Goal: Task Accomplishment & Management: Use online tool/utility

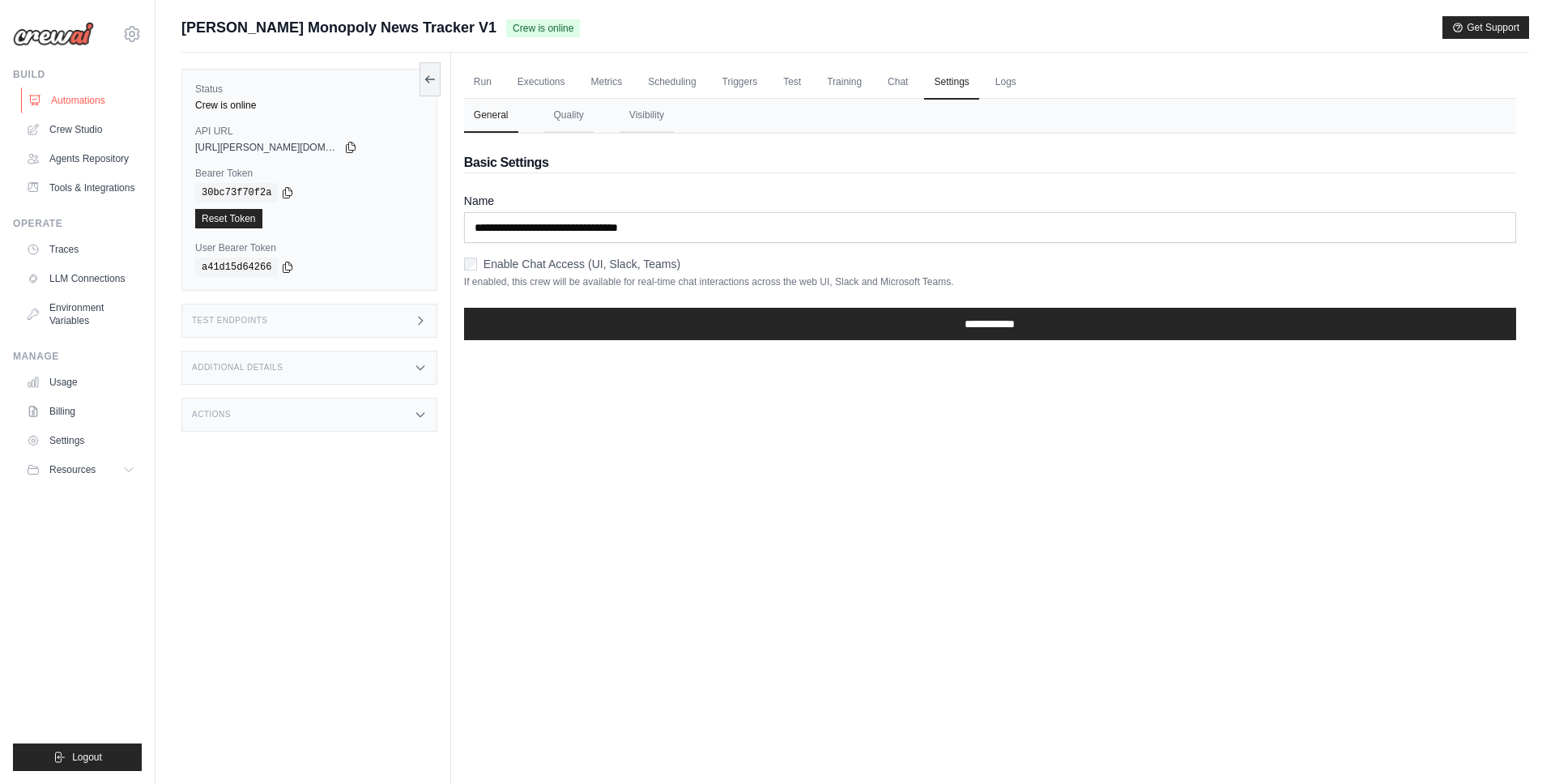
click at [63, 99] on link "Automations" at bounding box center [82, 100] width 122 height 26
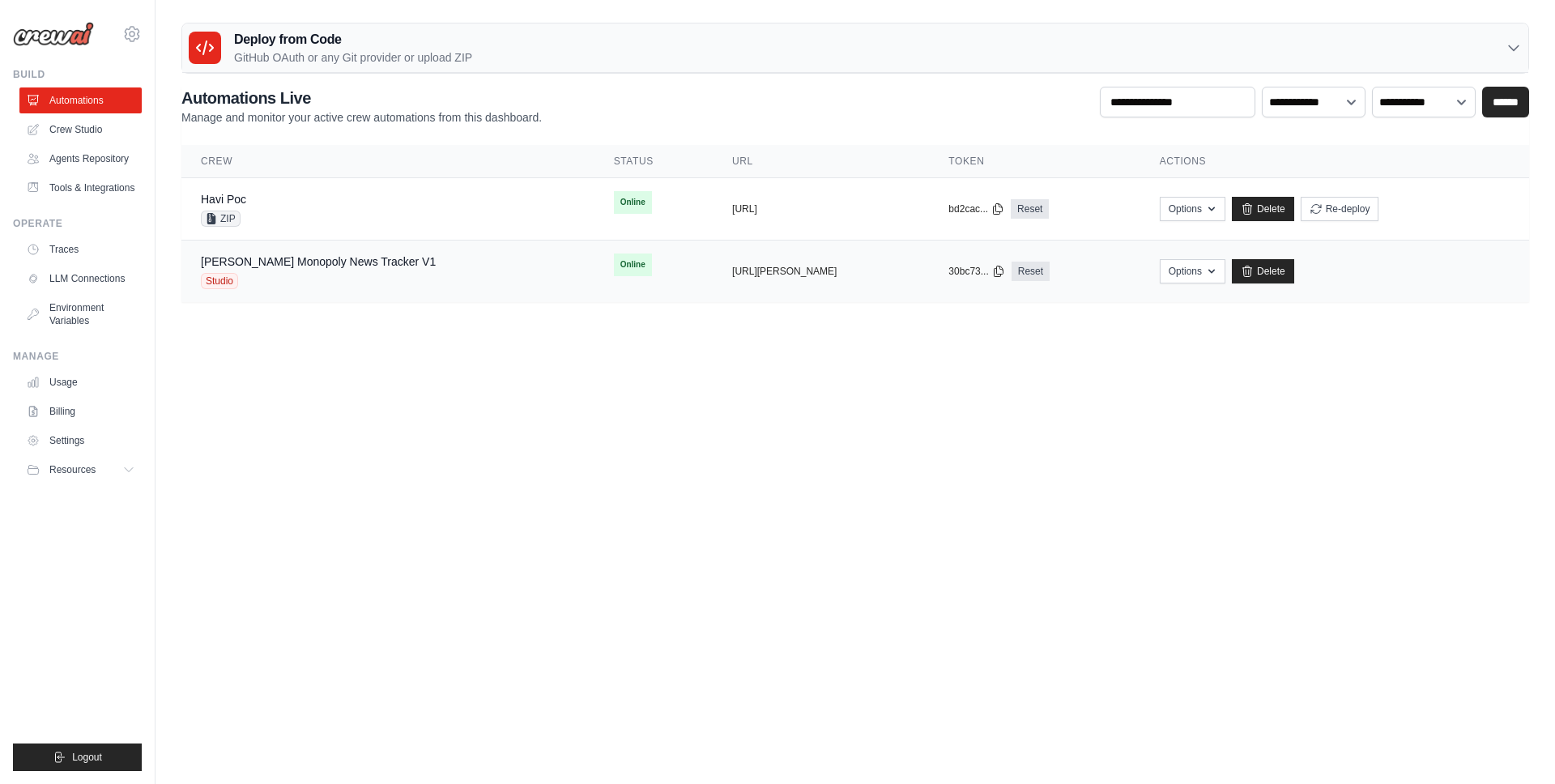
click at [375, 271] on div "Mc Donald's Monopoly News Tracker V1 Studio" at bounding box center [318, 271] width 235 height 36
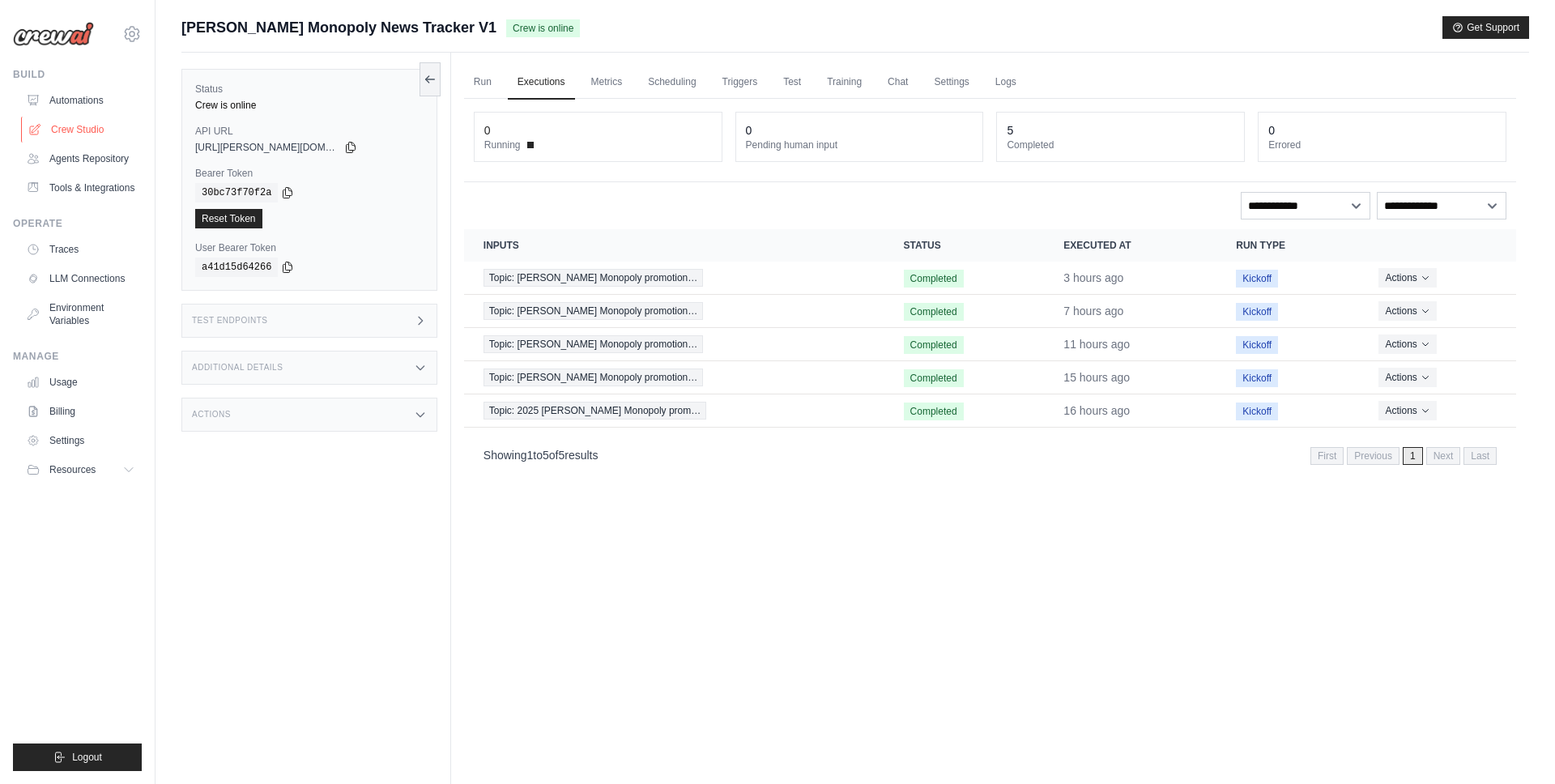
click at [40, 130] on icon at bounding box center [35, 129] width 13 height 13
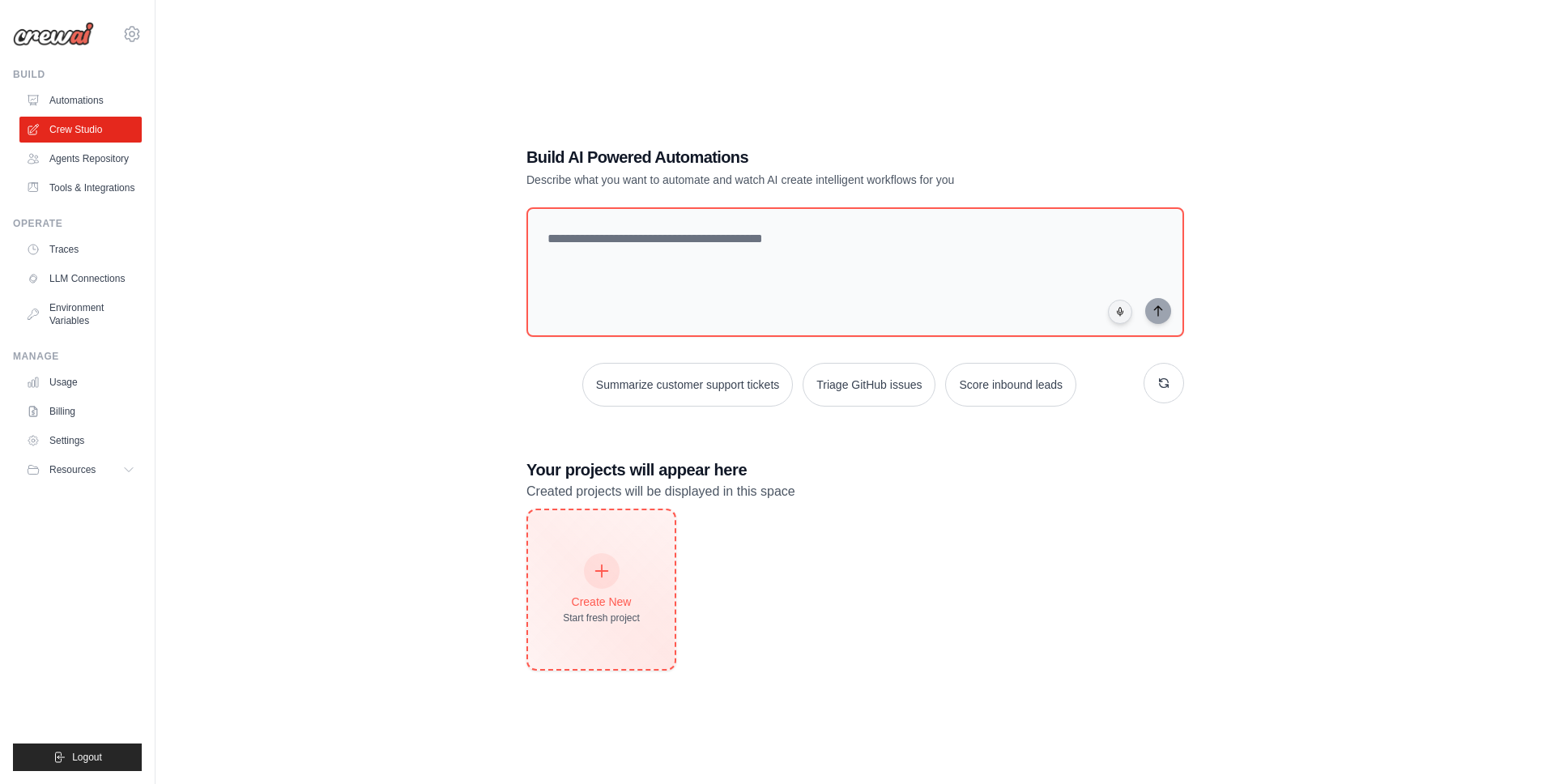
click at [611, 576] on div at bounding box center [601, 571] width 36 height 36
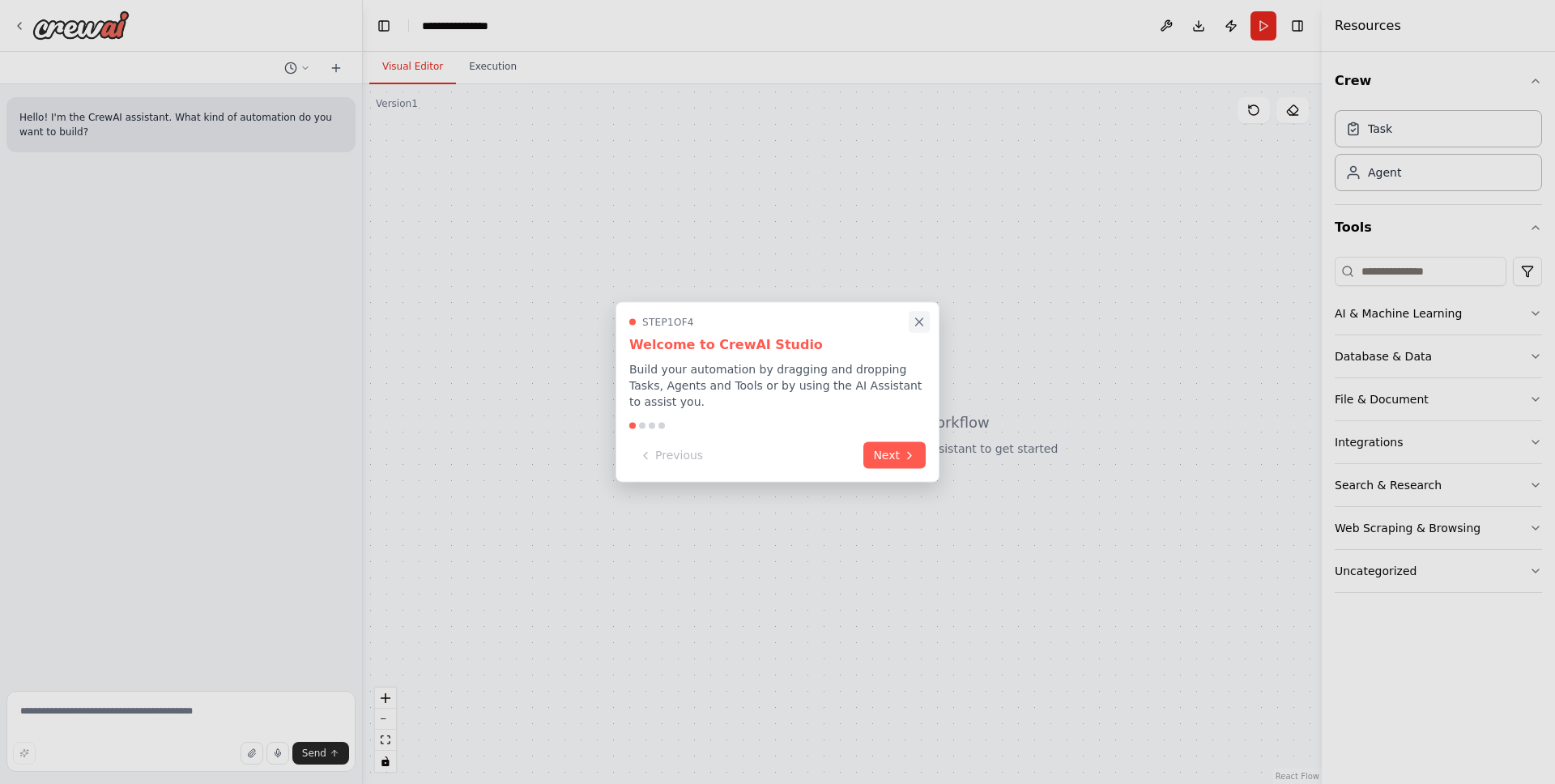
click at [918, 320] on icon "Close walkthrough" at bounding box center [919, 322] width 15 height 15
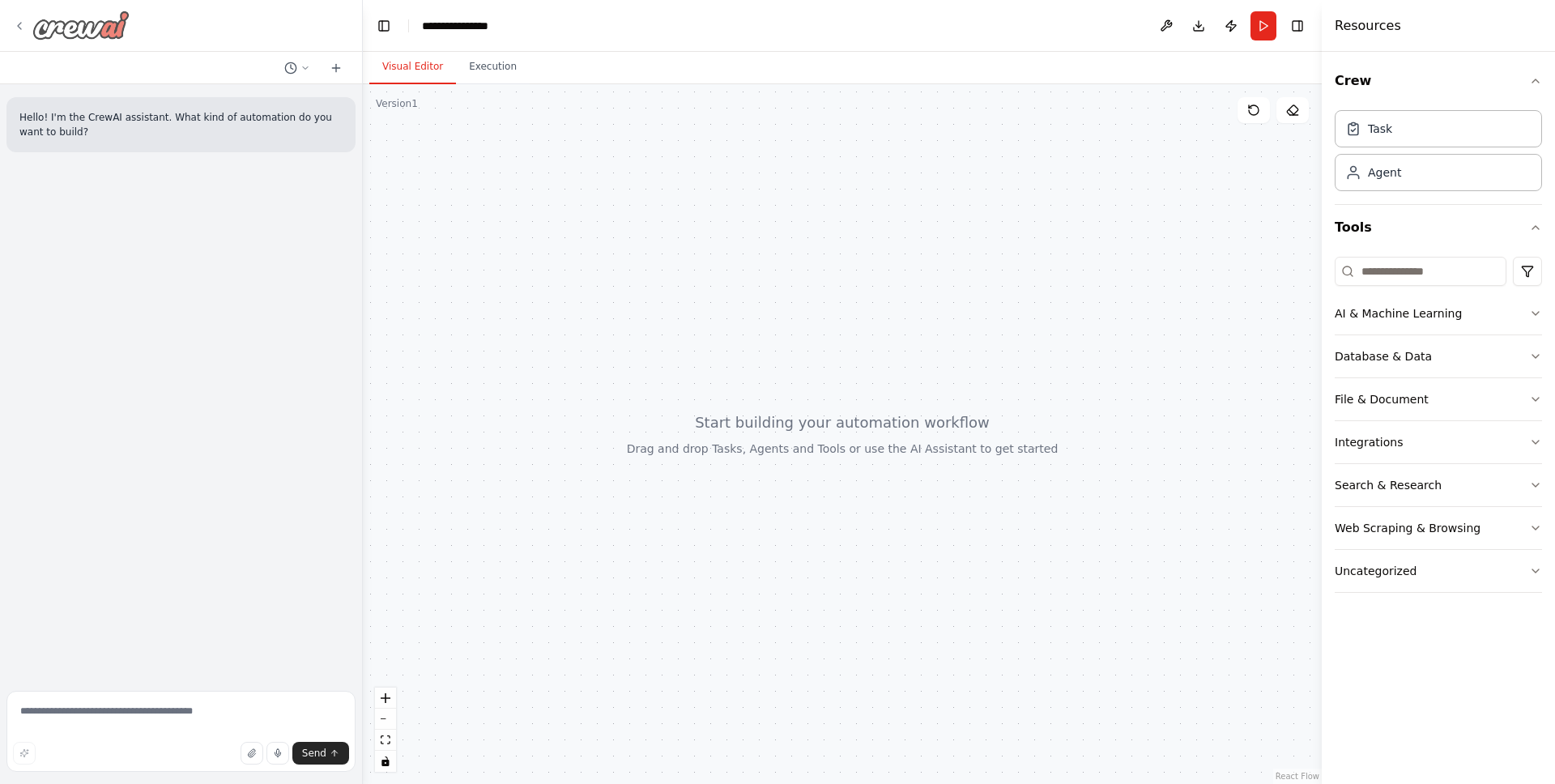
click at [18, 22] on icon at bounding box center [19, 26] width 13 height 13
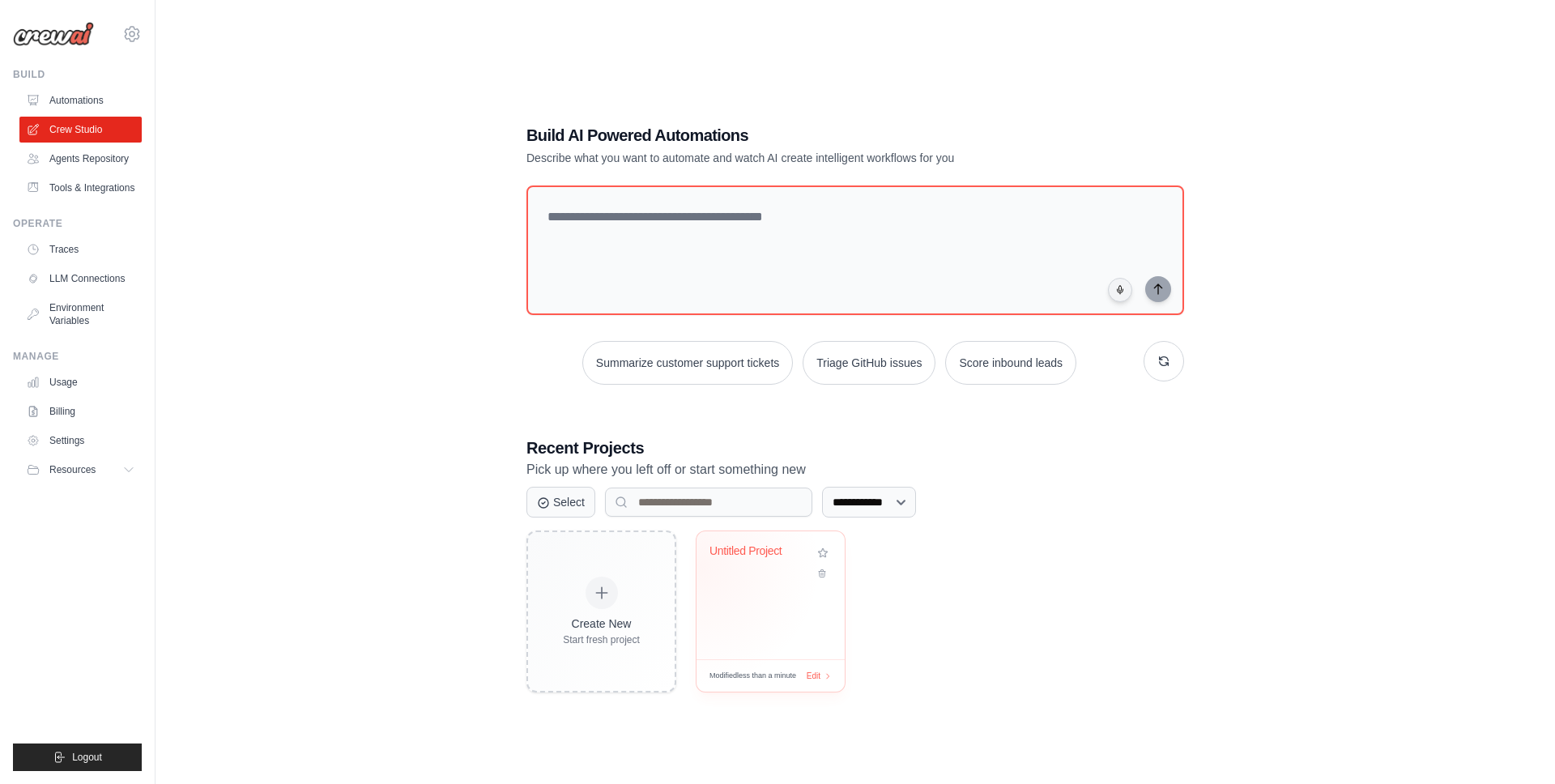
scroll to position [33, 0]
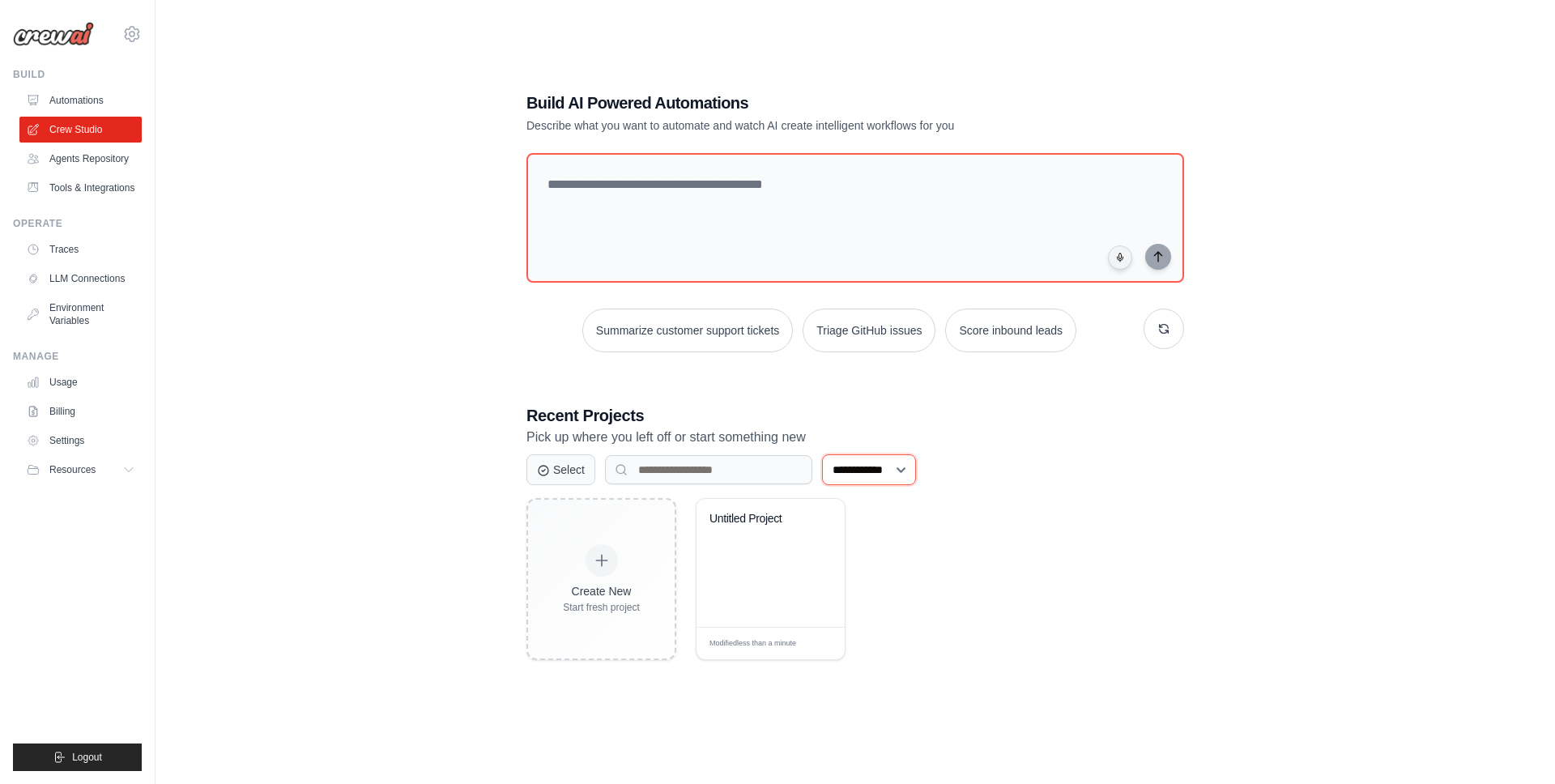
click at [900, 473] on select "**********" at bounding box center [868, 469] width 94 height 31
click at [69, 105] on link "Automations" at bounding box center [82, 100] width 122 height 26
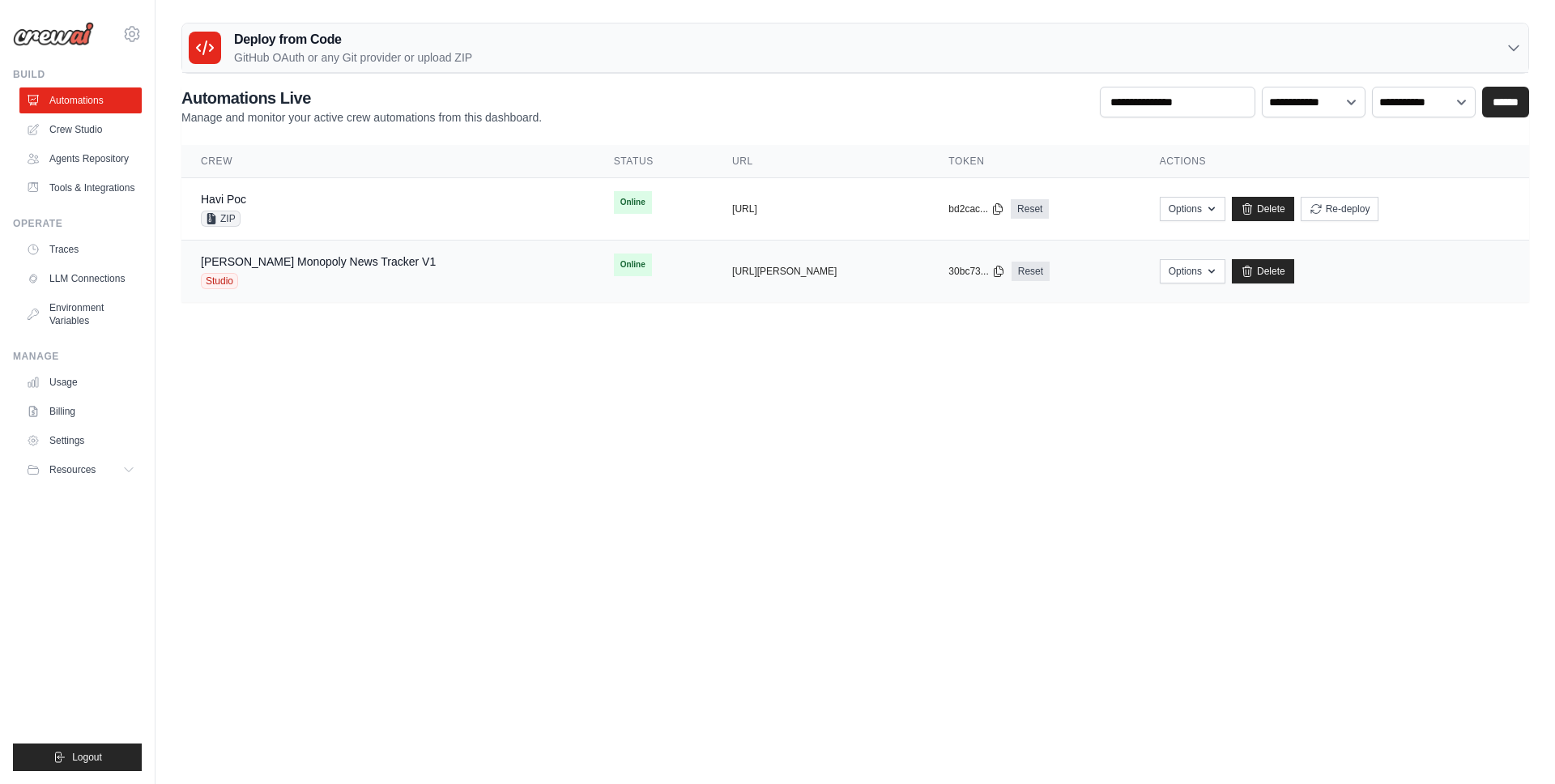
click at [287, 273] on div "Studio" at bounding box center [318, 281] width 235 height 16
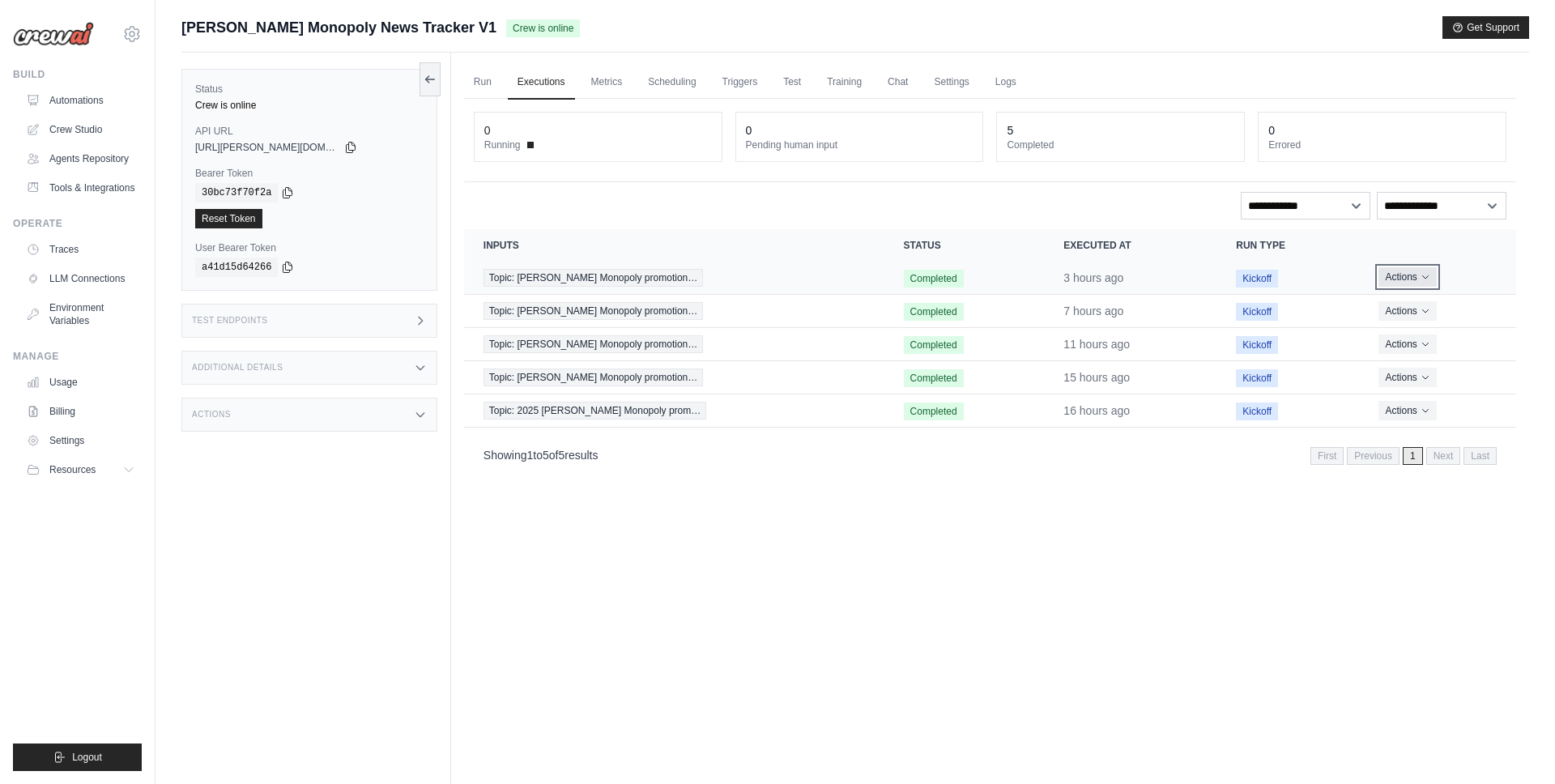
click at [1390, 280] on button "Actions" at bounding box center [1406, 276] width 57 height 19
click at [1299, 649] on div "Run Executions Metrics Scheduling Triggers Test Training Chat Settings Logs 0 R…" at bounding box center [990, 445] width 1078 height 784
click at [740, 76] on link "Triggers" at bounding box center [740, 82] width 55 height 34
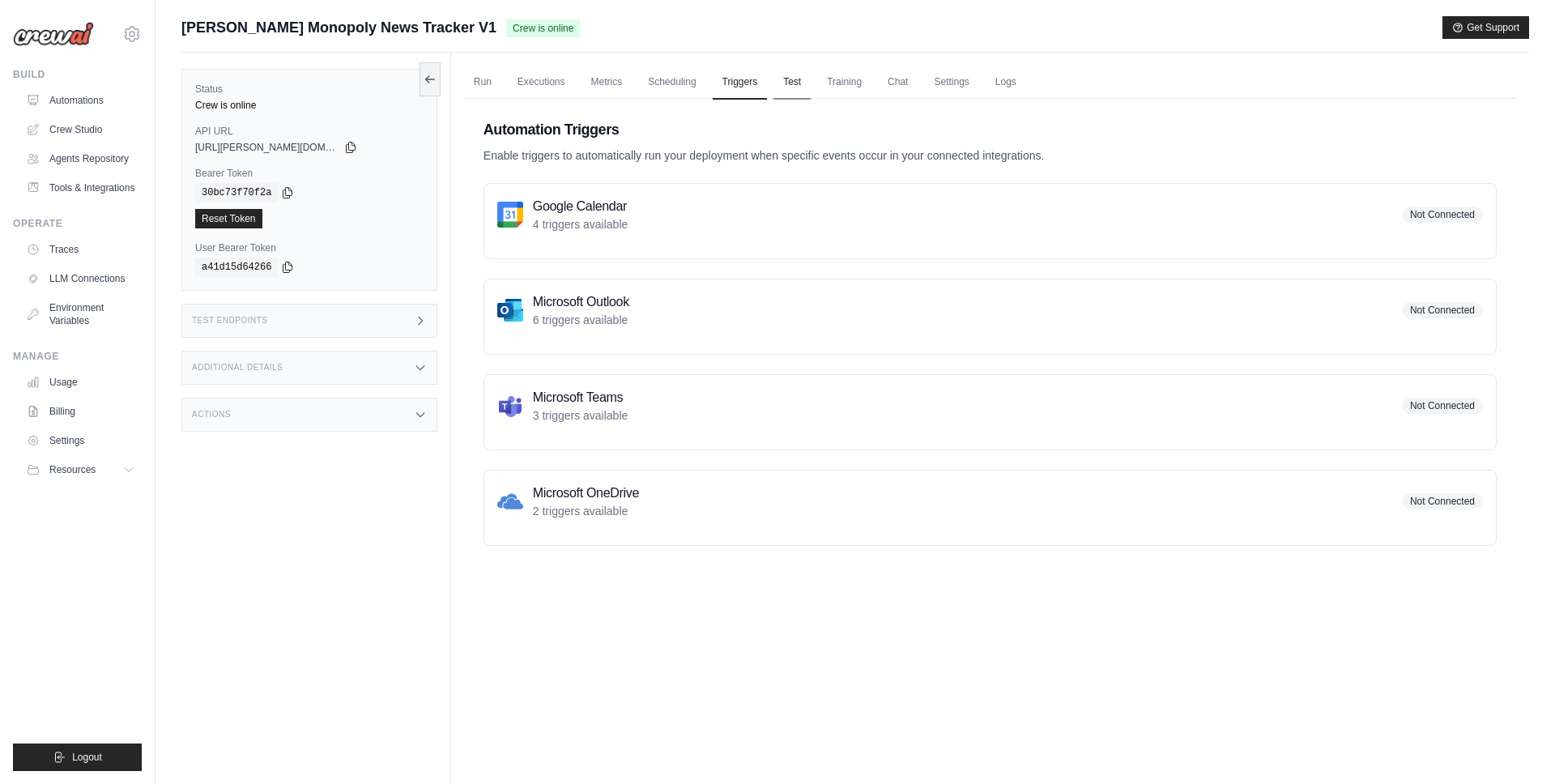
click at [796, 76] on link "Test" at bounding box center [792, 82] width 37 height 34
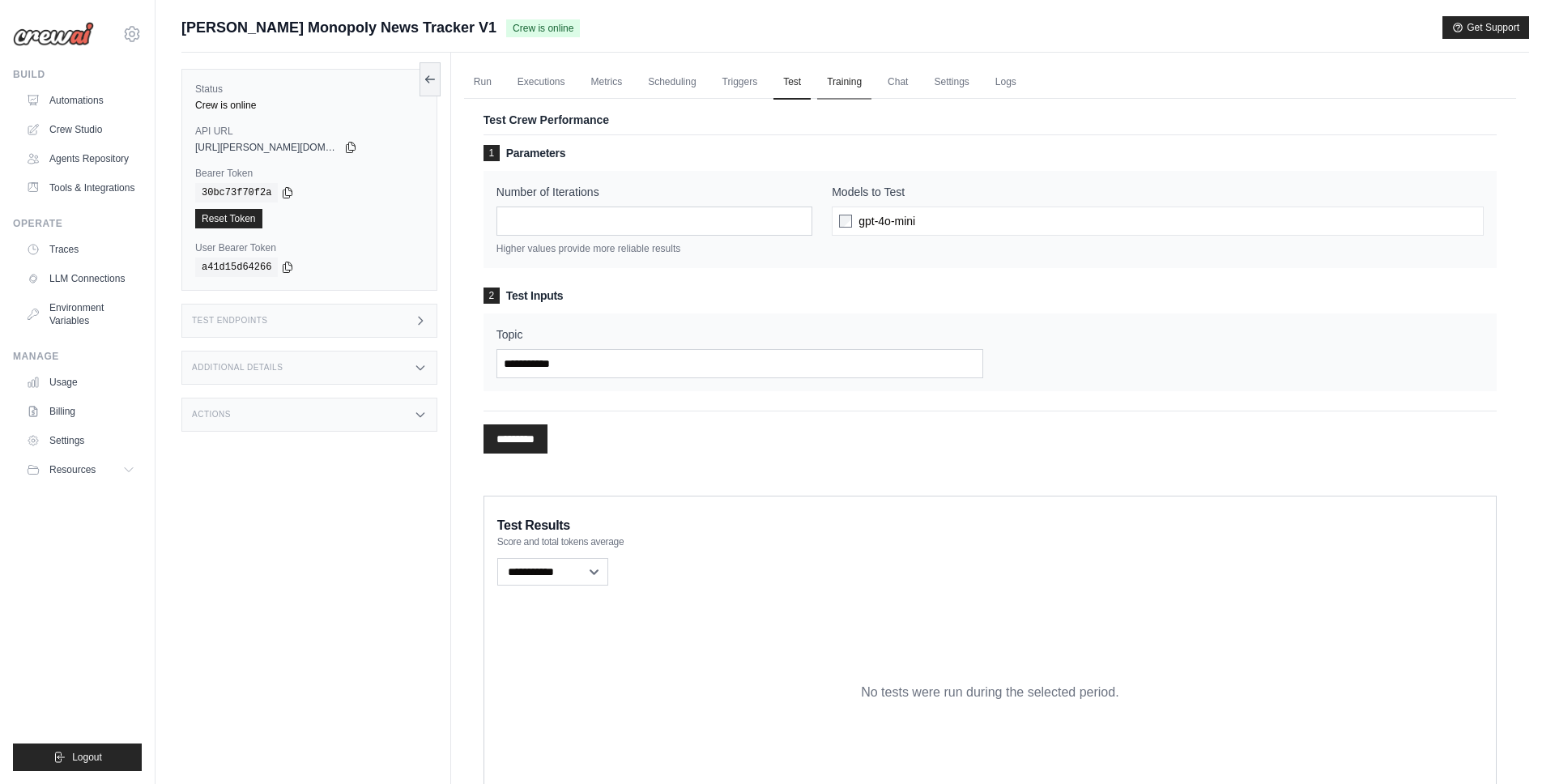
click at [837, 90] on link "Training" at bounding box center [844, 82] width 54 height 34
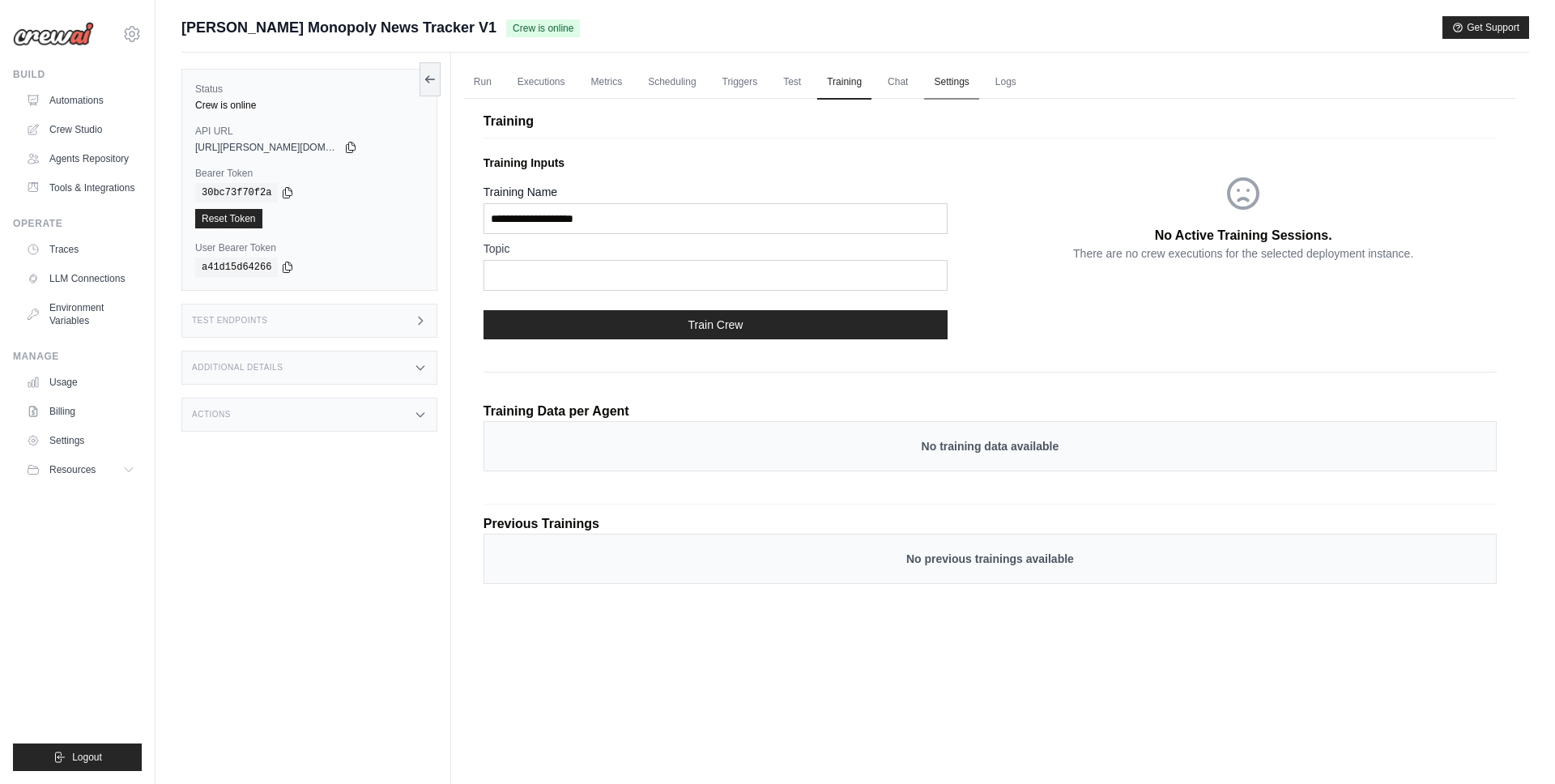
click at [948, 81] on link "Settings" at bounding box center [950, 82] width 54 height 34
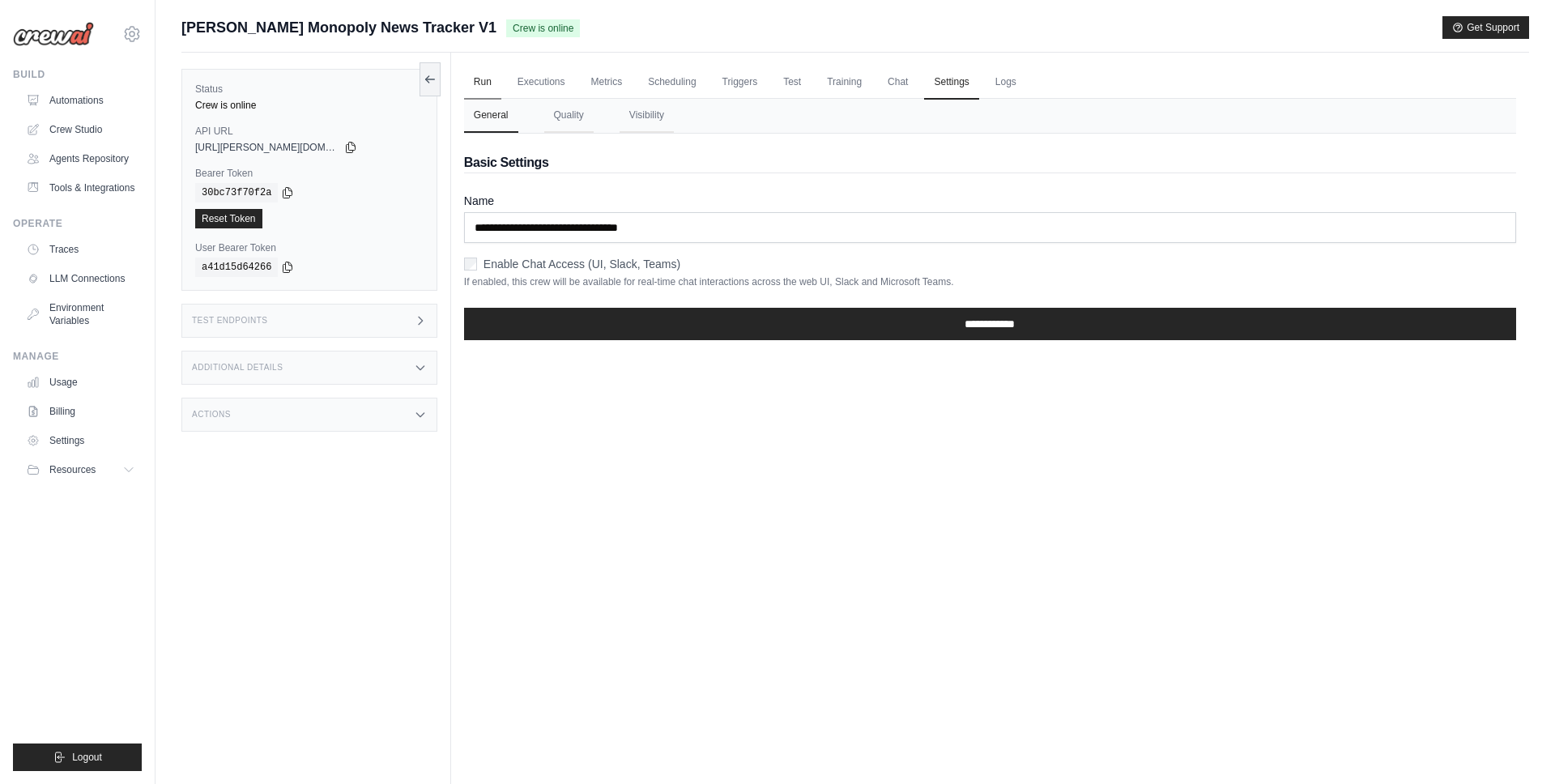
click at [490, 77] on link "Run" at bounding box center [482, 82] width 37 height 34
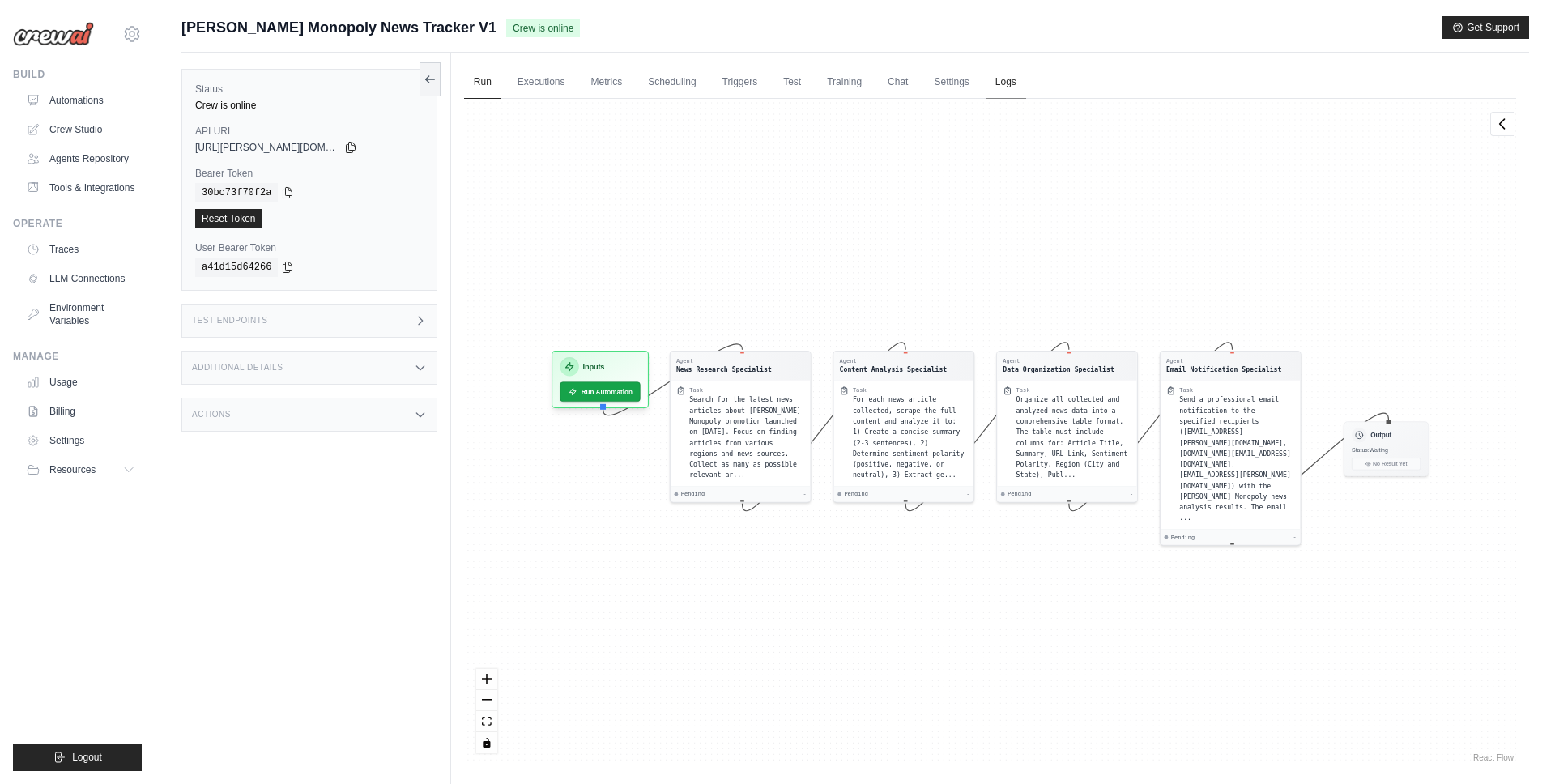
click at [1011, 80] on link "Logs" at bounding box center [1006, 82] width 40 height 34
